Goal: Find contact information: Find contact information

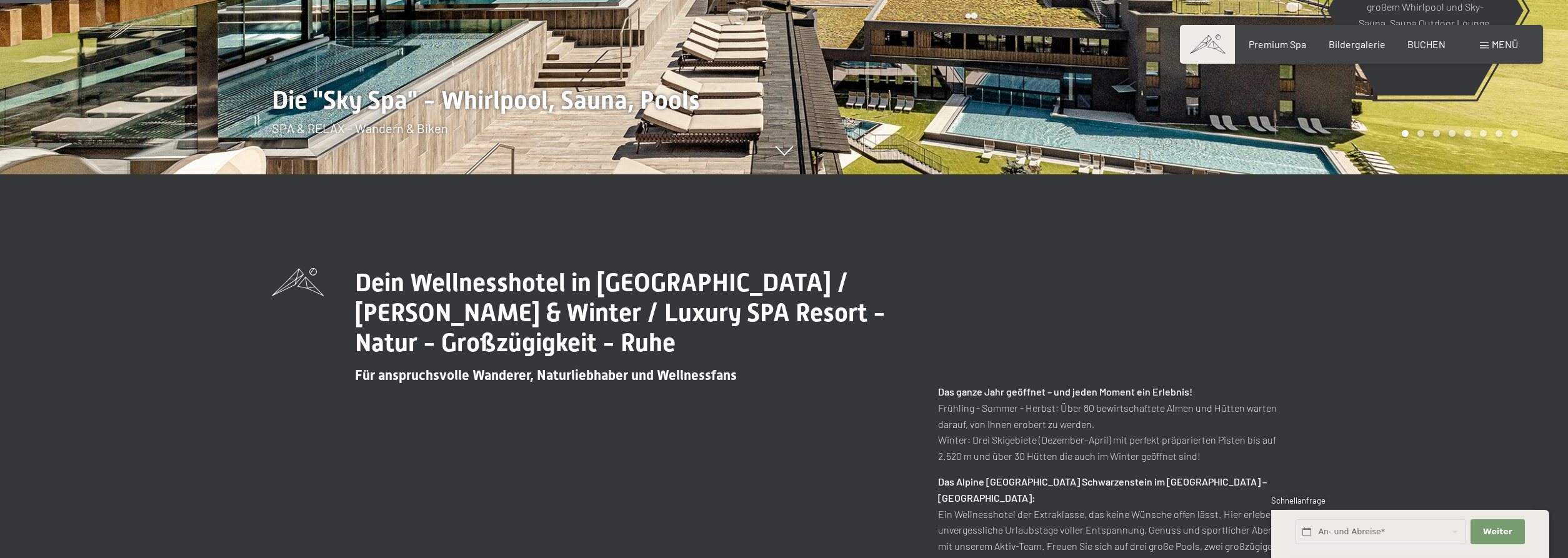
scroll to position [254, 0]
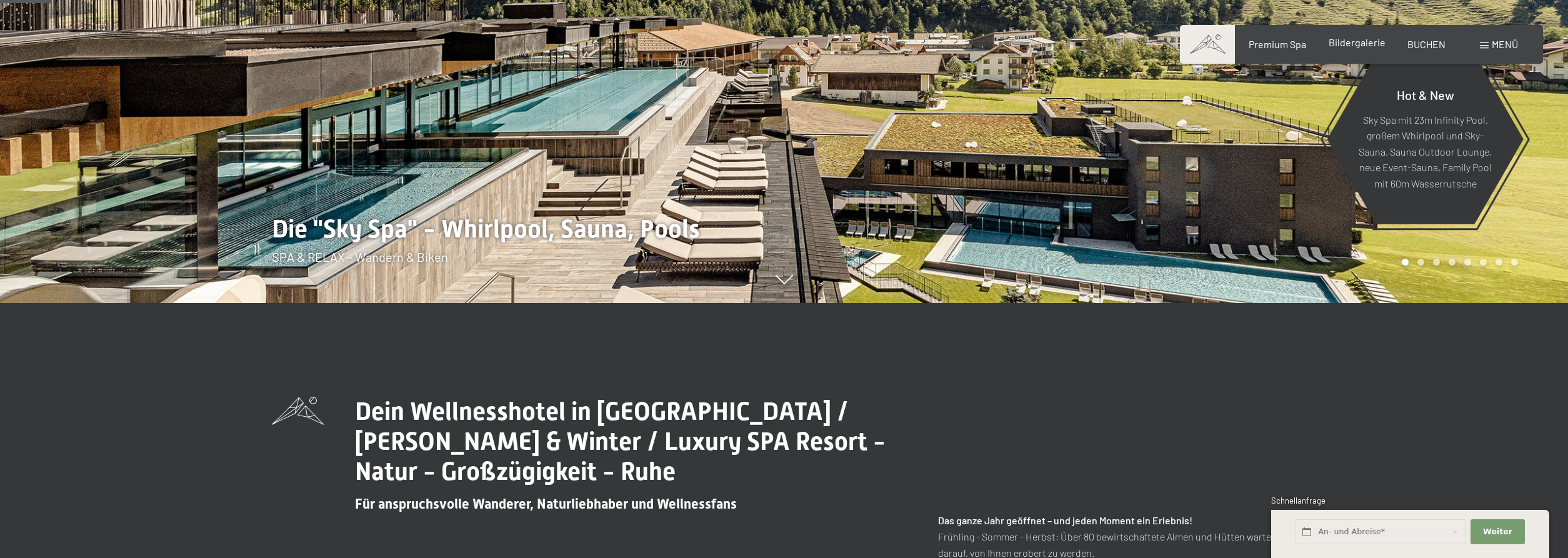
click at [1347, 48] on span "Bildergalerie" at bounding box center [1357, 42] width 57 height 12
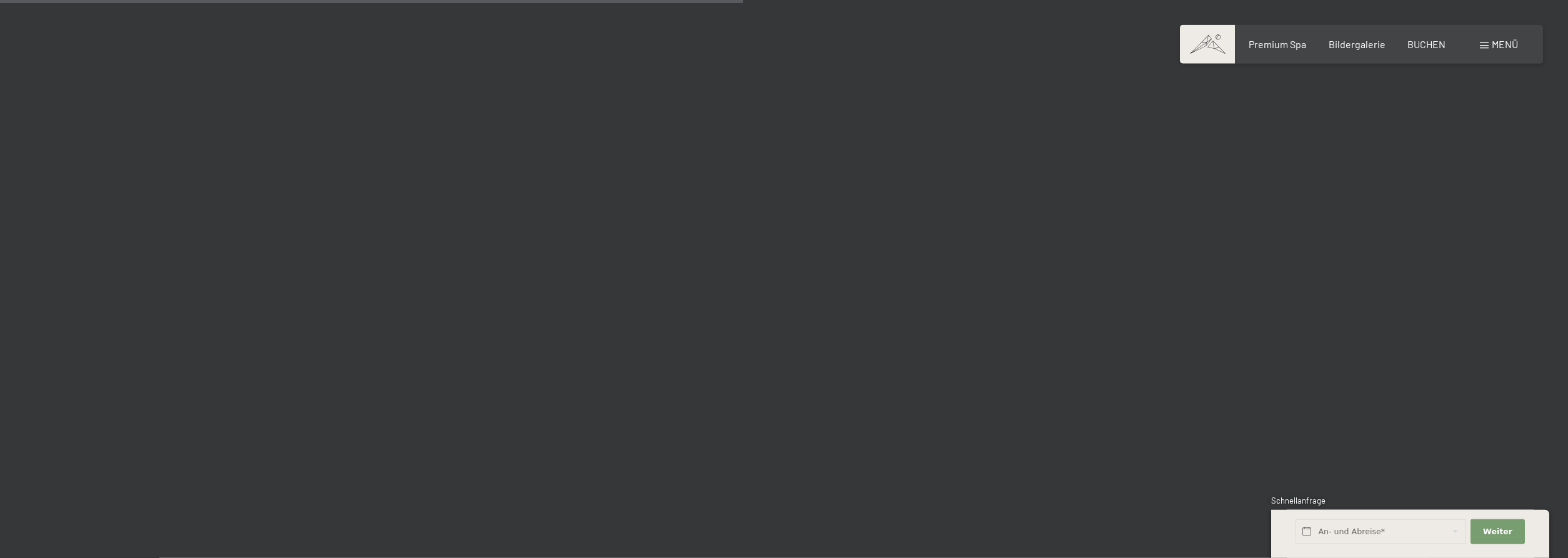
scroll to position [7326, 0]
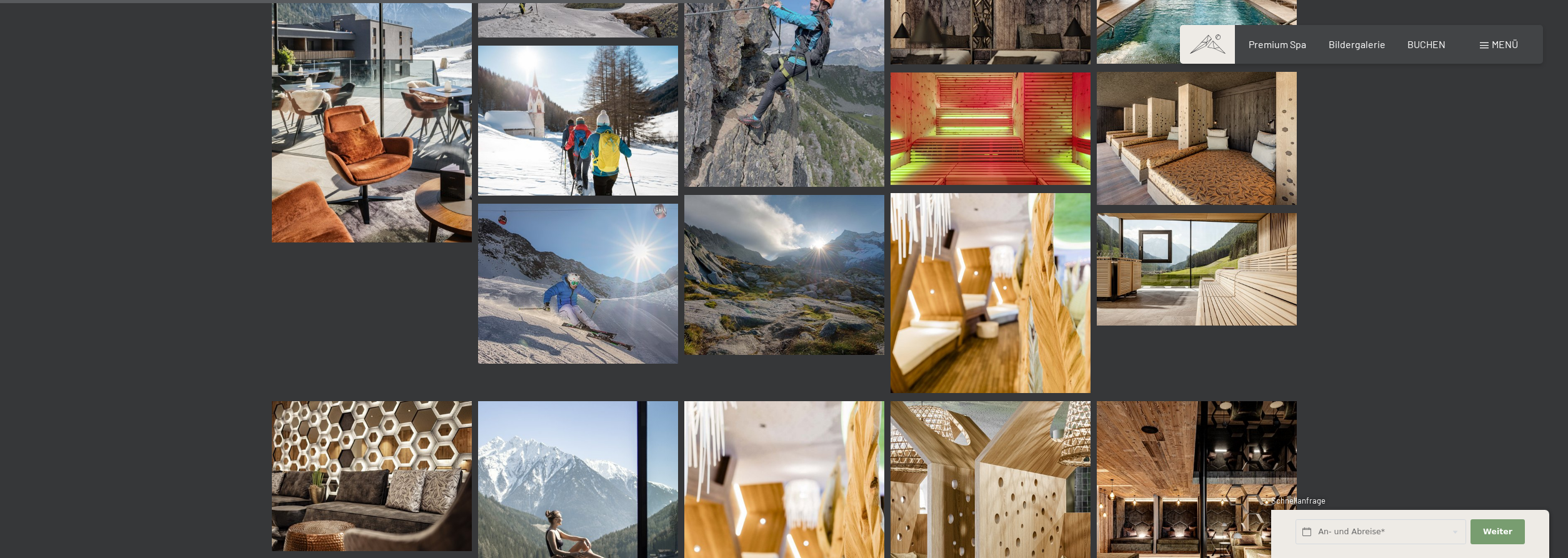
click at [1209, 44] on span at bounding box center [1207, 44] width 55 height 39
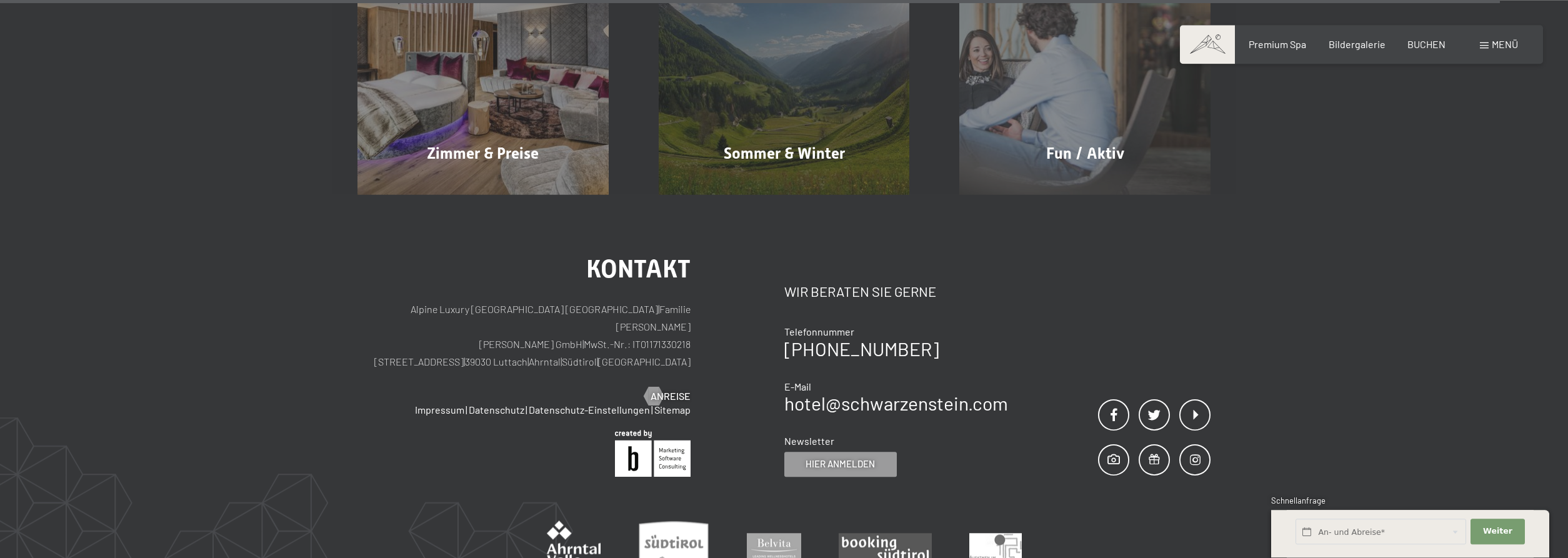
scroll to position [7199, 0]
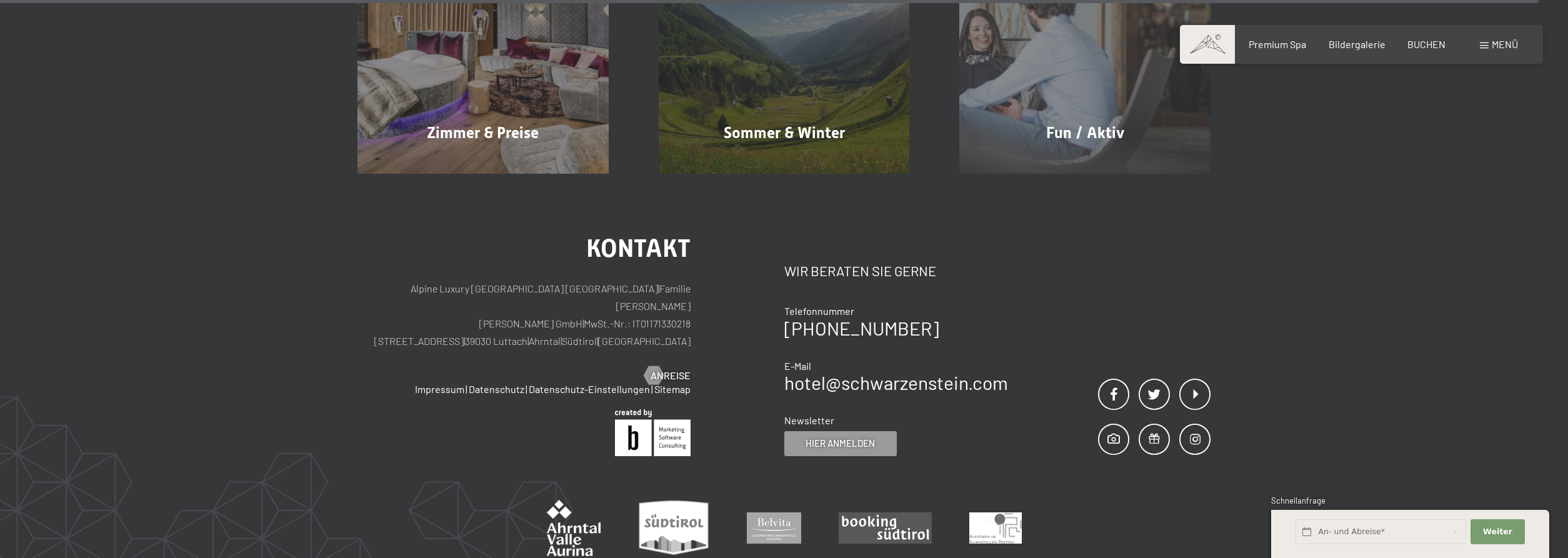
drag, startPoint x: 583, startPoint y: 265, endPoint x: 450, endPoint y: 271, distance: 133.1
click at [450, 279] on p "Alpine Luxury SPA Resort SCHWARZENSTEIN | Familie Zimmerhofer Otmar Zimmerhofer…" at bounding box center [524, 314] width 333 height 70
copy p "Dorfstraße 11 | 39030 Luttach"
